Goal: Find specific page/section: Find specific page/section

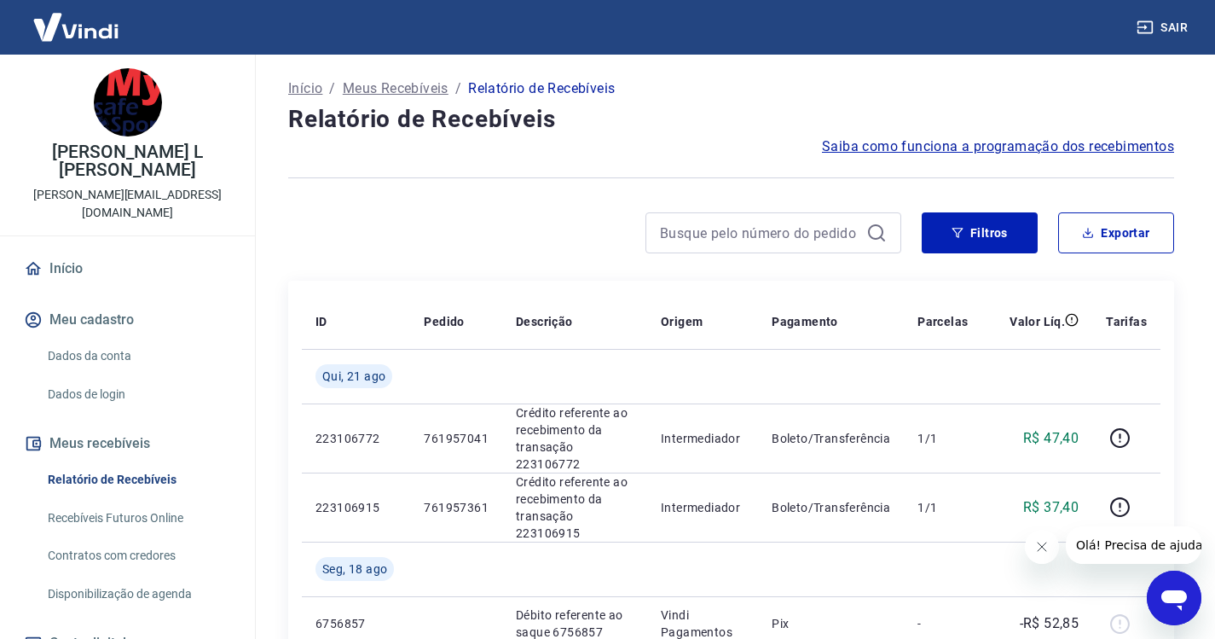
scroll to position [90, 0]
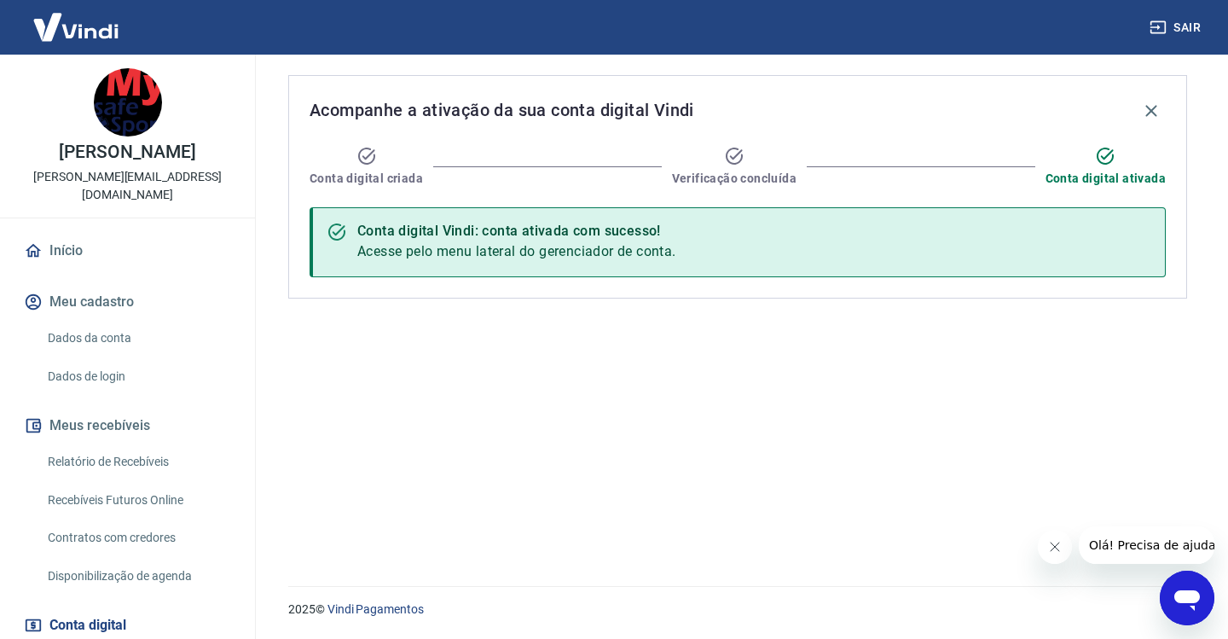
click at [89, 444] on link "Relatório de Recebíveis" at bounding box center [138, 461] width 194 height 35
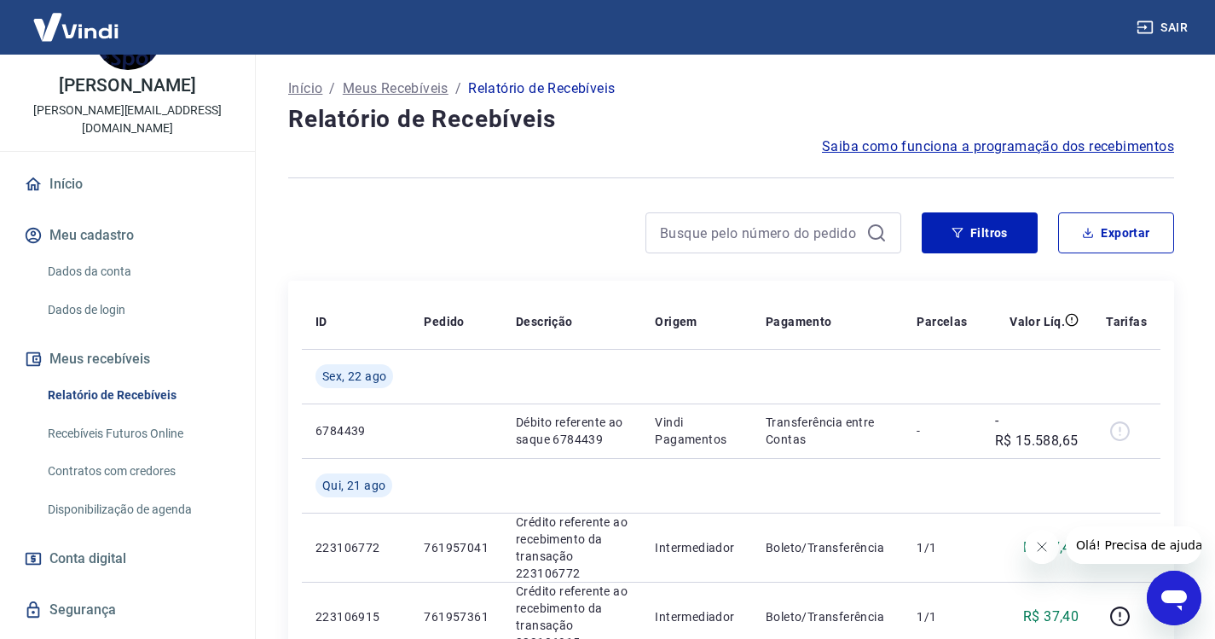
scroll to position [85, 0]
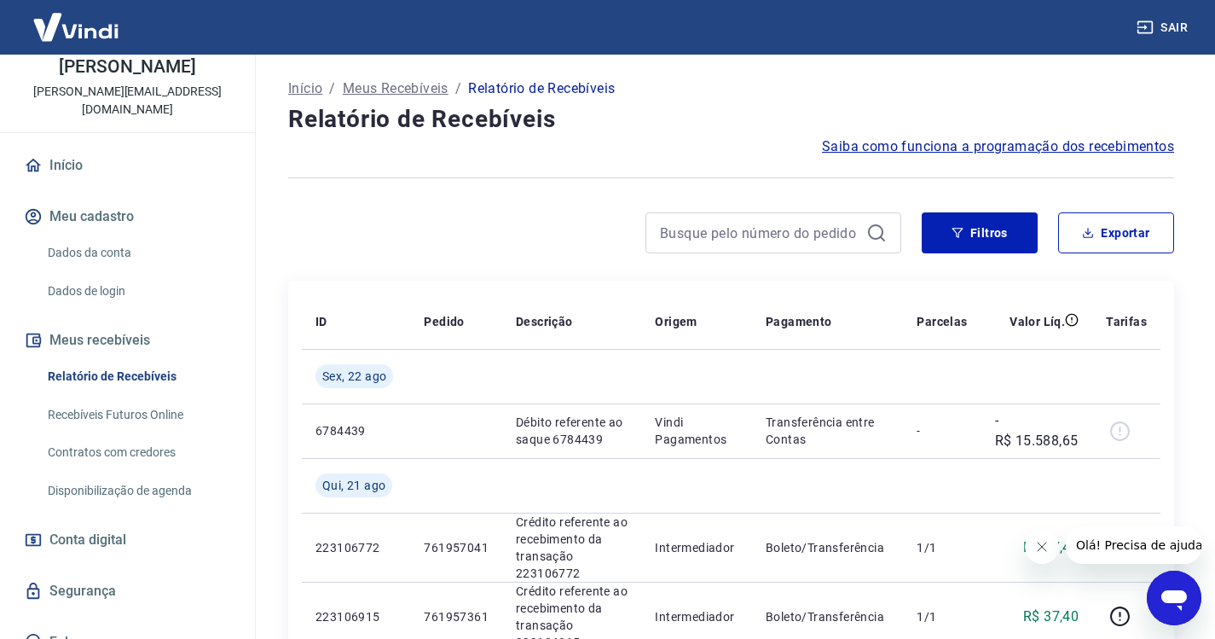
click at [133, 397] on link "Recebíveis Futuros Online" at bounding box center [138, 414] width 194 height 35
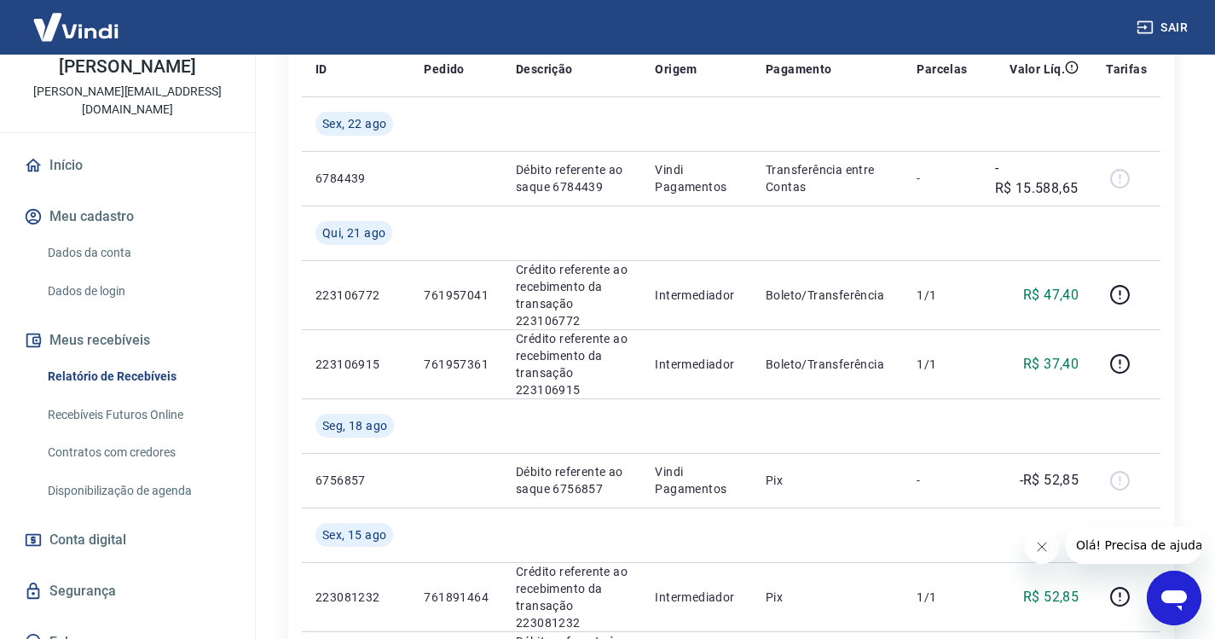
scroll to position [0, 0]
